Goal: Task Accomplishment & Management: Manage account settings

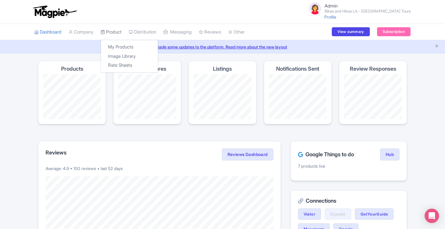
click at [118, 31] on link "Product" at bounding box center [111, 32] width 21 height 16
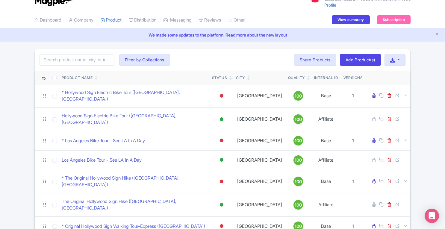
scroll to position [12, 0]
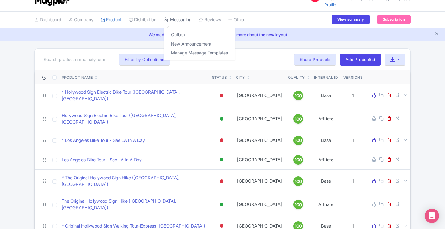
click at [191, 19] on link "Messaging" at bounding box center [177, 20] width 28 height 16
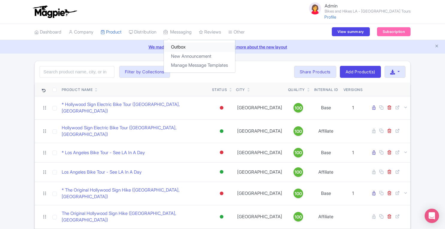
click at [181, 46] on link "Outbox" at bounding box center [199, 46] width 71 height 9
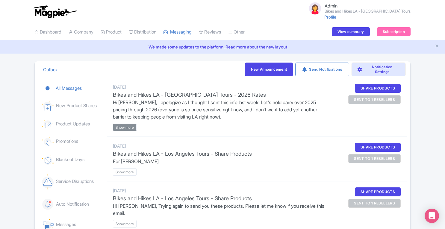
click at [124, 129] on btn "Show more" at bounding box center [125, 127] width 24 height 7
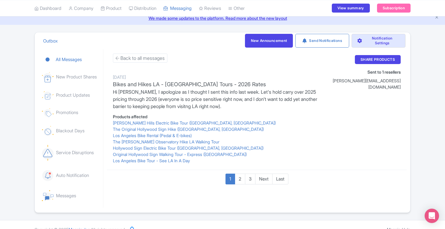
scroll to position [38, 0]
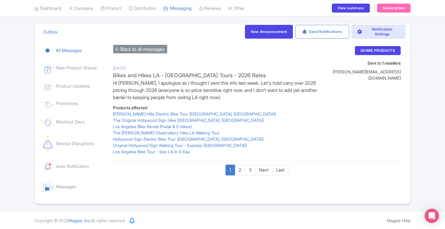
click at [129, 50] on btn "Back to all messages" at bounding box center [140, 49] width 54 height 9
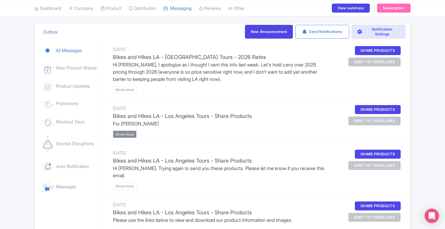
click at [129, 133] on btn "Show more" at bounding box center [125, 133] width 24 height 7
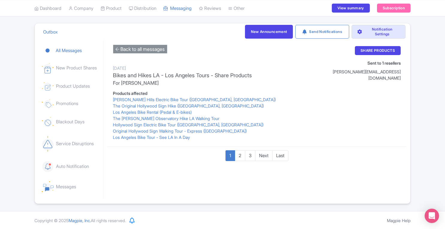
click at [126, 53] on btn "Back to all messages" at bounding box center [140, 49] width 54 height 9
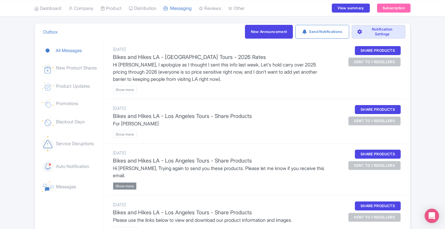
click at [125, 182] on btn "Show more" at bounding box center [125, 185] width 24 height 7
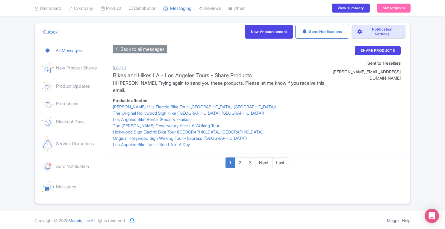
click at [154, 48] on btn "Back to all messages" at bounding box center [140, 49] width 54 height 9
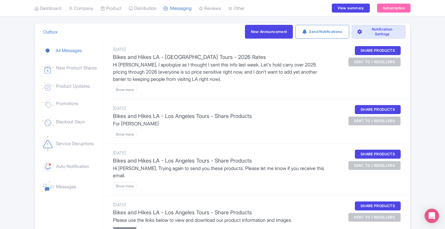
click at [132, 227] on btn "Show more" at bounding box center [125, 230] width 24 height 7
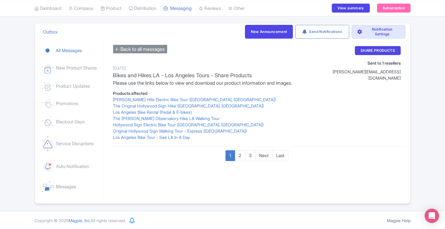
click at [120, 51] on btn "Back to all messages" at bounding box center [140, 49] width 54 height 9
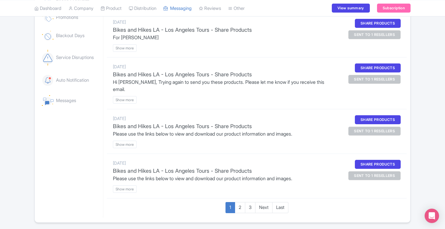
scroll to position [135, 0]
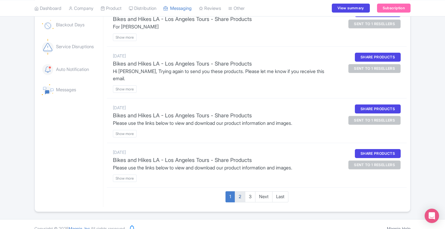
click at [239, 191] on p "2" at bounding box center [240, 196] width 10 height 11
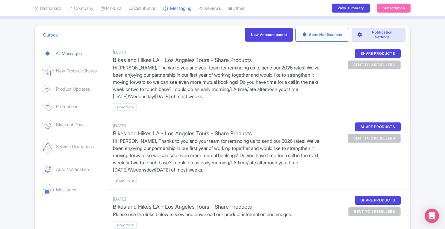
scroll to position [185, 0]
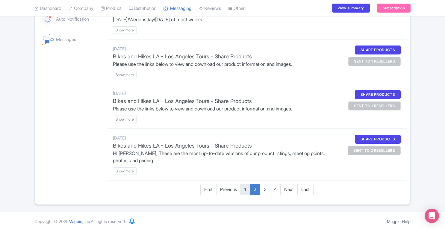
click at [244, 188] on p "1" at bounding box center [245, 189] width 10 height 11
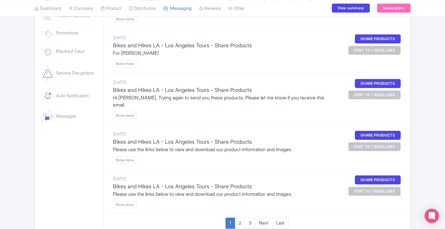
scroll to position [112, 0]
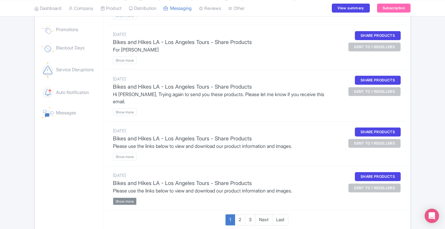
click at [130, 197] on btn "Show more" at bounding box center [125, 200] width 24 height 7
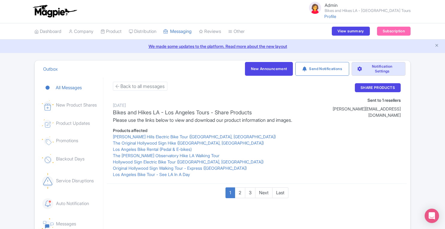
scroll to position [0, 0]
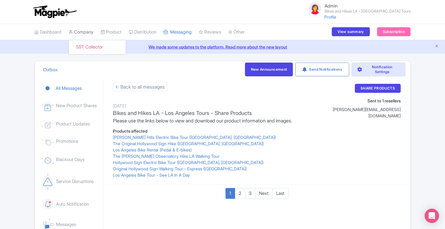
click at [89, 34] on link "Company" at bounding box center [81, 32] width 25 height 16
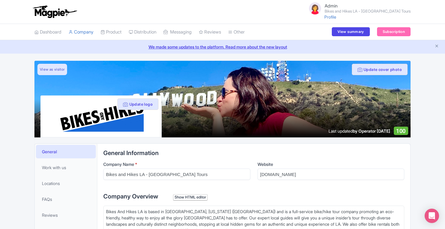
scroll to position [139, 0]
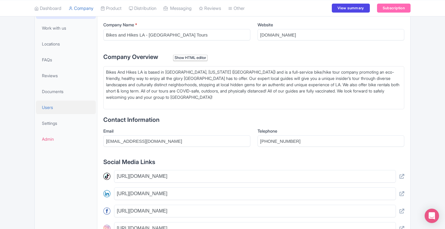
click at [46, 108] on span "Users" at bounding box center [47, 107] width 11 height 6
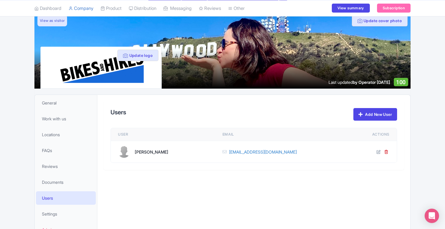
scroll to position [48, 0]
